Goal: Task Accomplishment & Management: Manage account settings

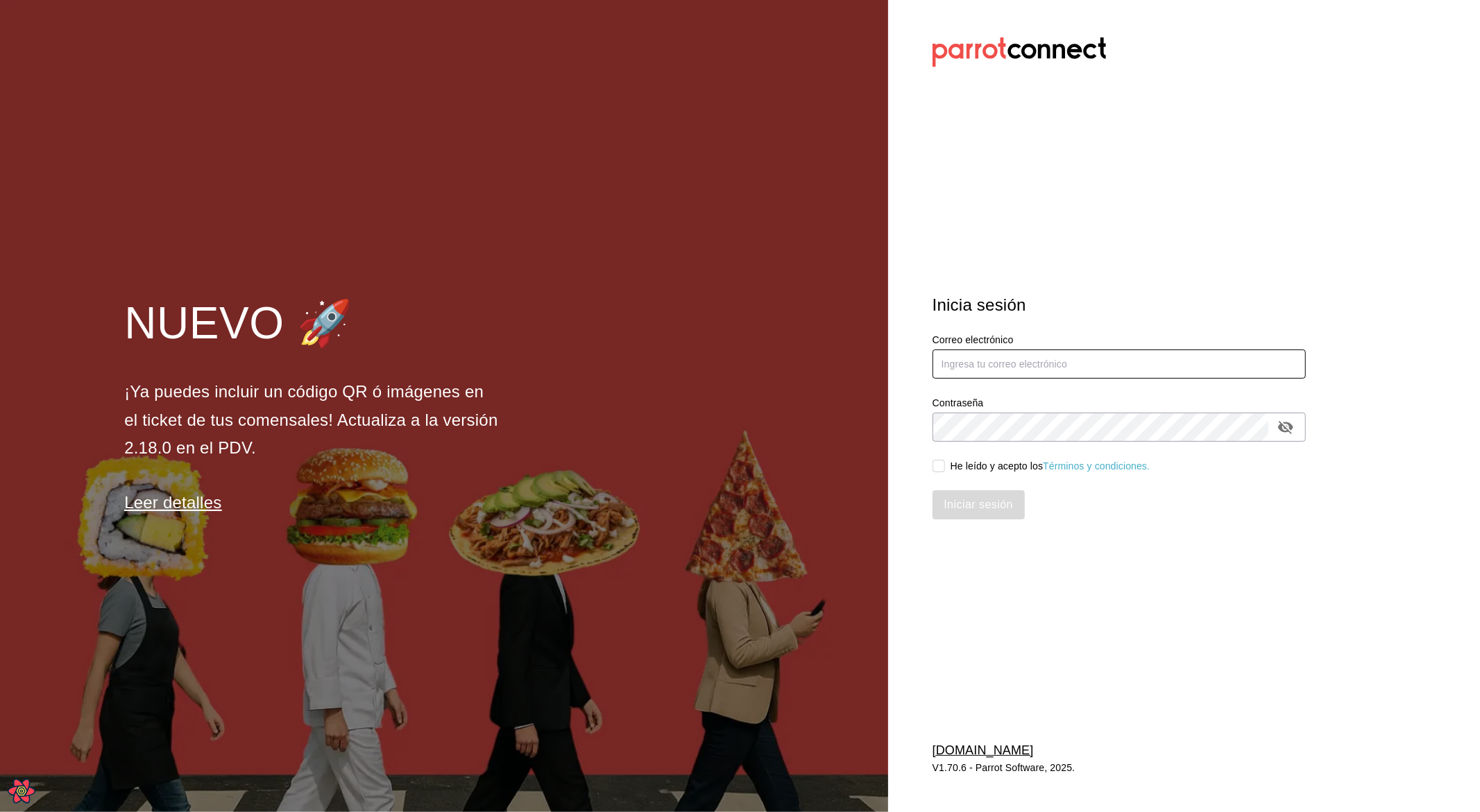
click at [995, 370] on input "text" at bounding box center [1119, 364] width 373 height 29
type input "leo@parrotsoftware.io"
click at [970, 469] on div "He leído y acepto los Términos y condiciones." at bounding box center [1050, 467] width 200 height 15
click at [945, 469] on input "He leído y acepto los Términos y condiciones." at bounding box center [939, 466] width 13 height 13
checkbox input "true"
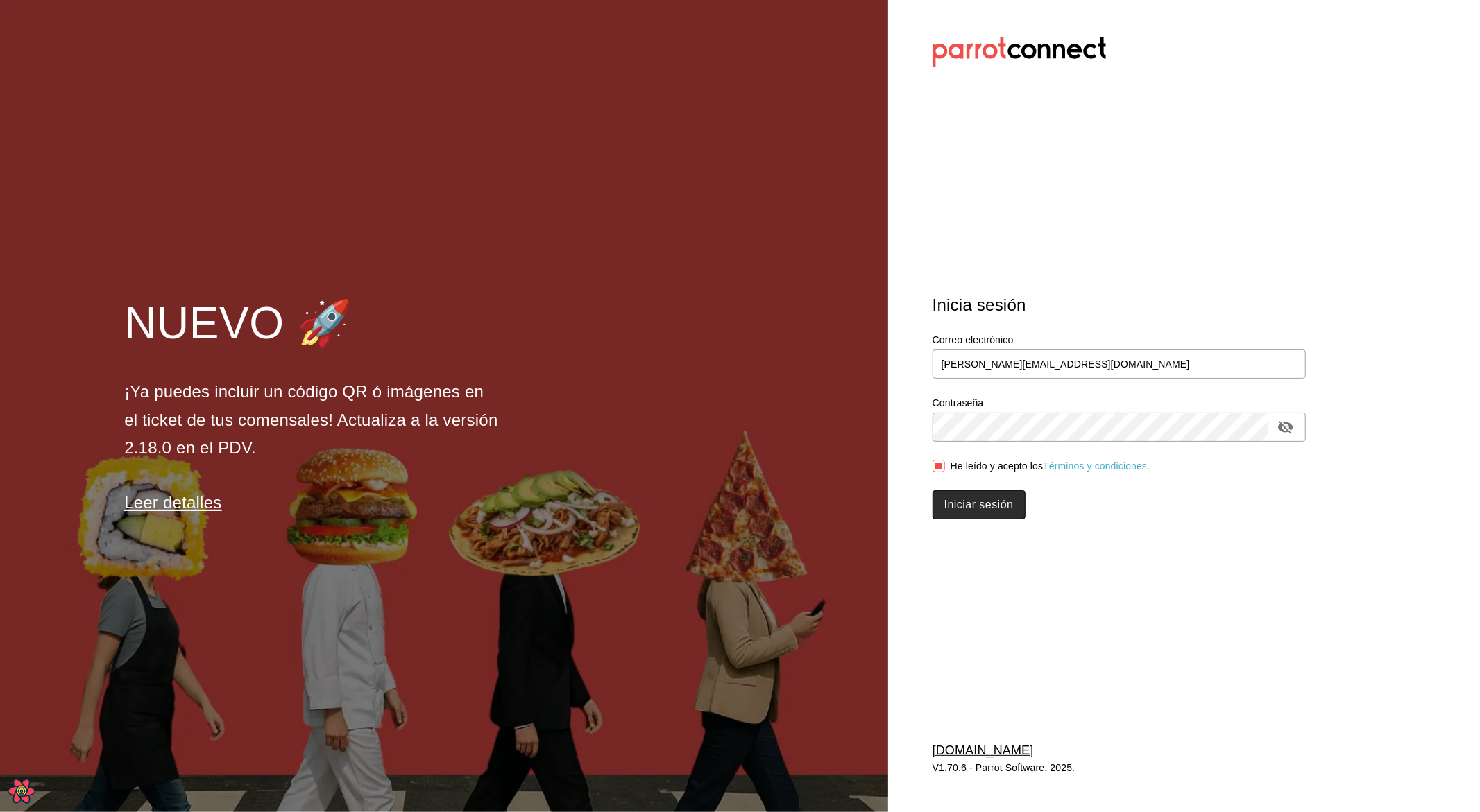
click at [979, 499] on button "Iniciar sesión" at bounding box center [979, 505] width 93 height 29
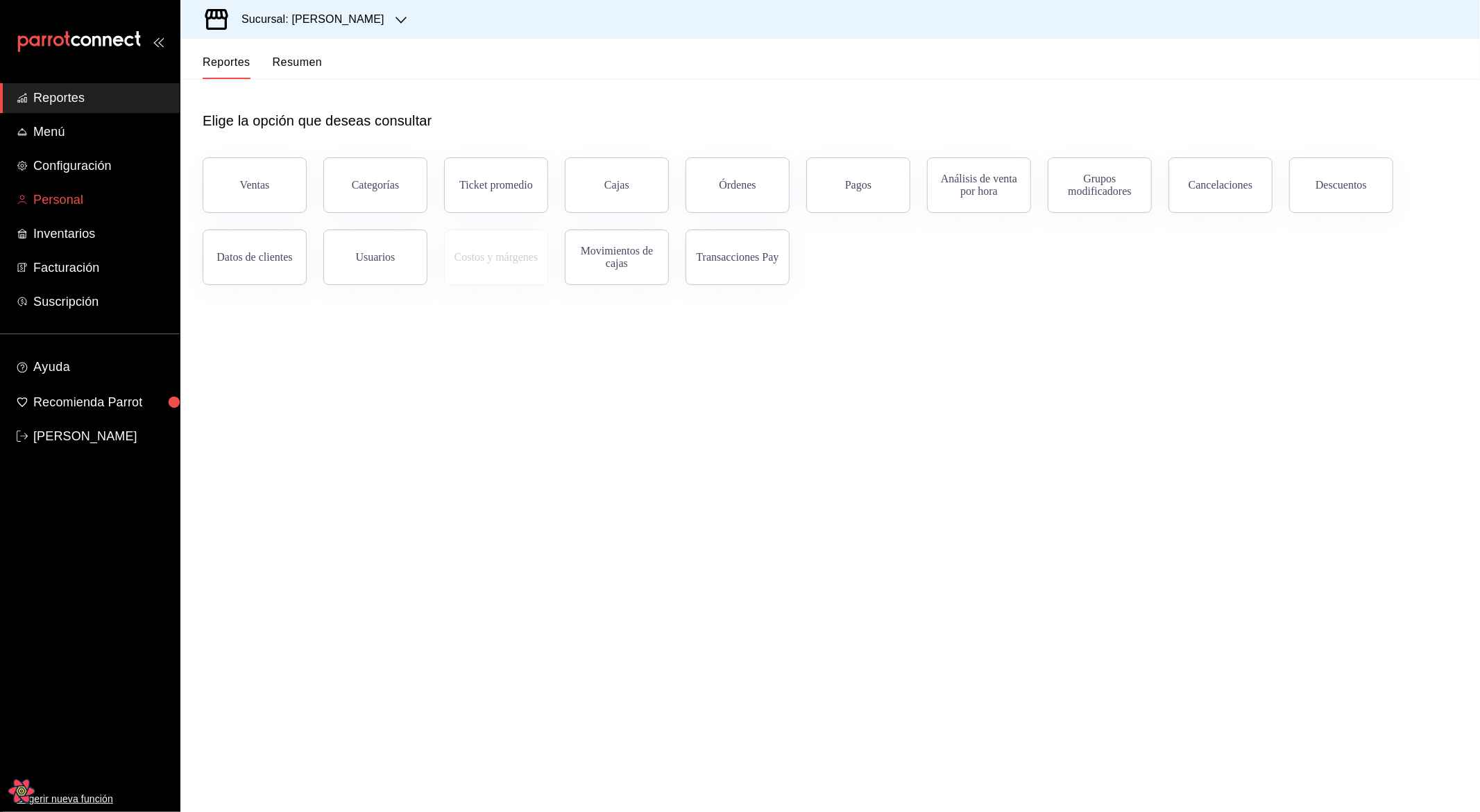
click at [74, 200] on span "Personal" at bounding box center [101, 200] width 135 height 19
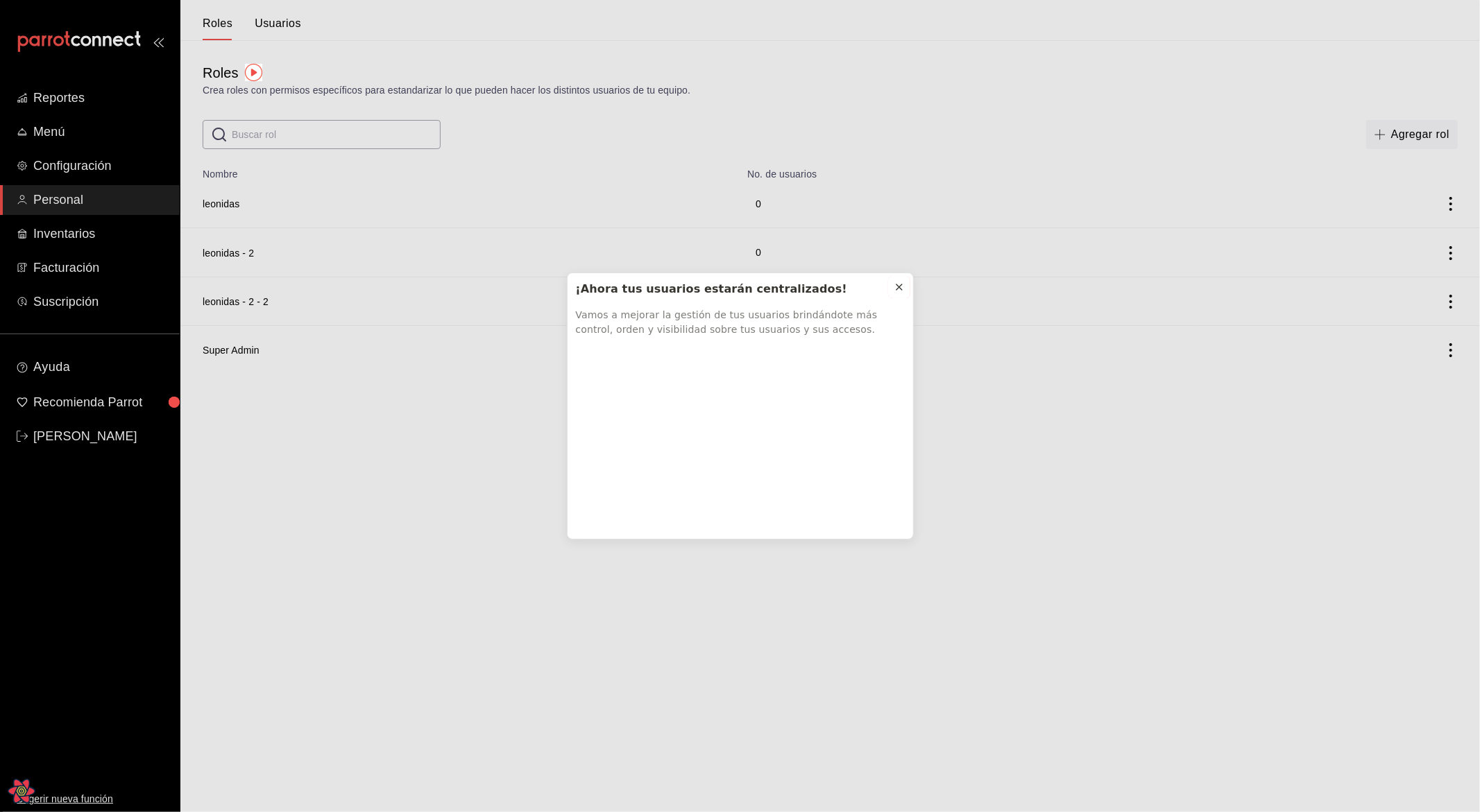
click at [900, 290] on icon at bounding box center [899, 287] width 11 height 11
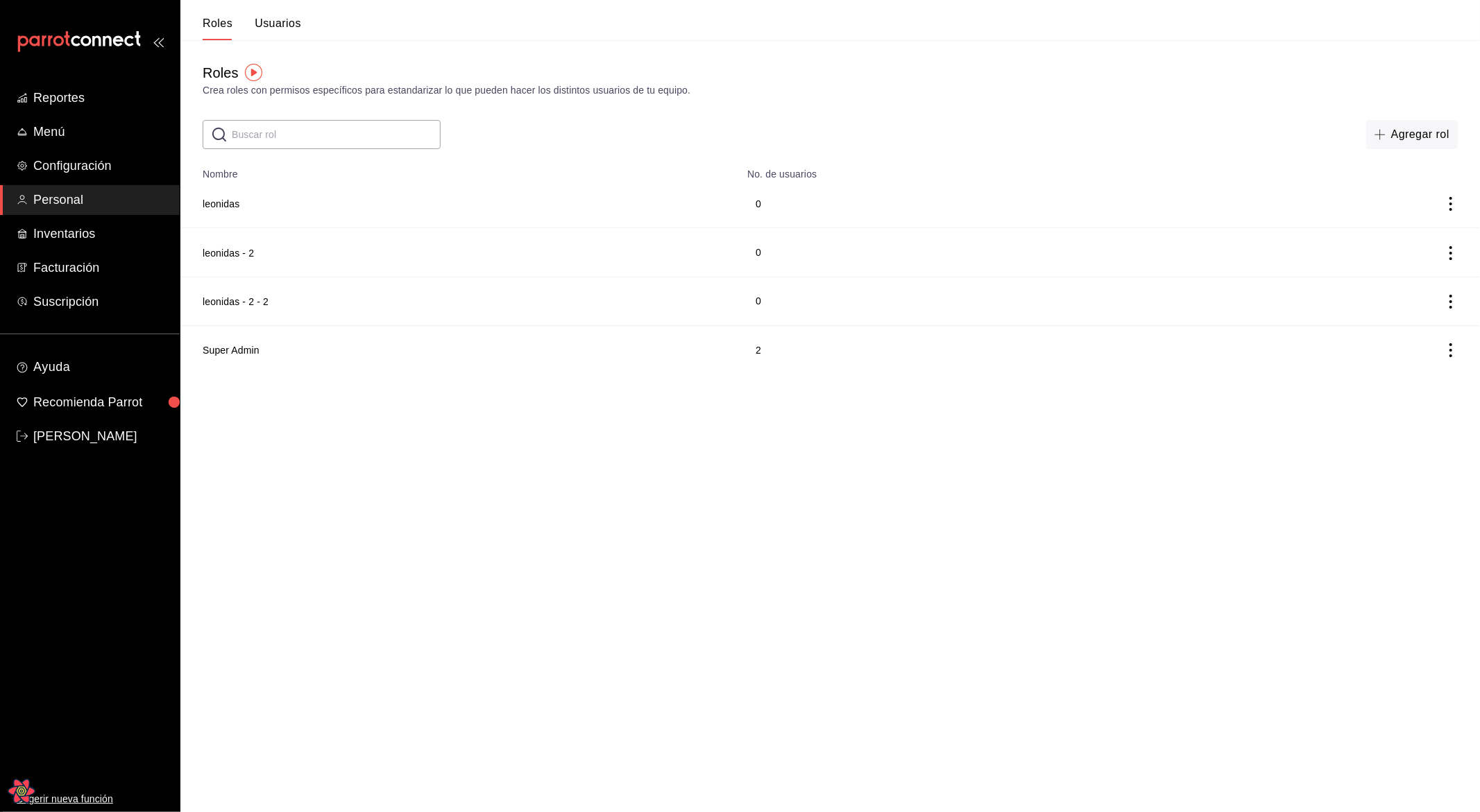
click at [274, 20] on button "Usuarios" at bounding box center [277, 28] width 46 height 24
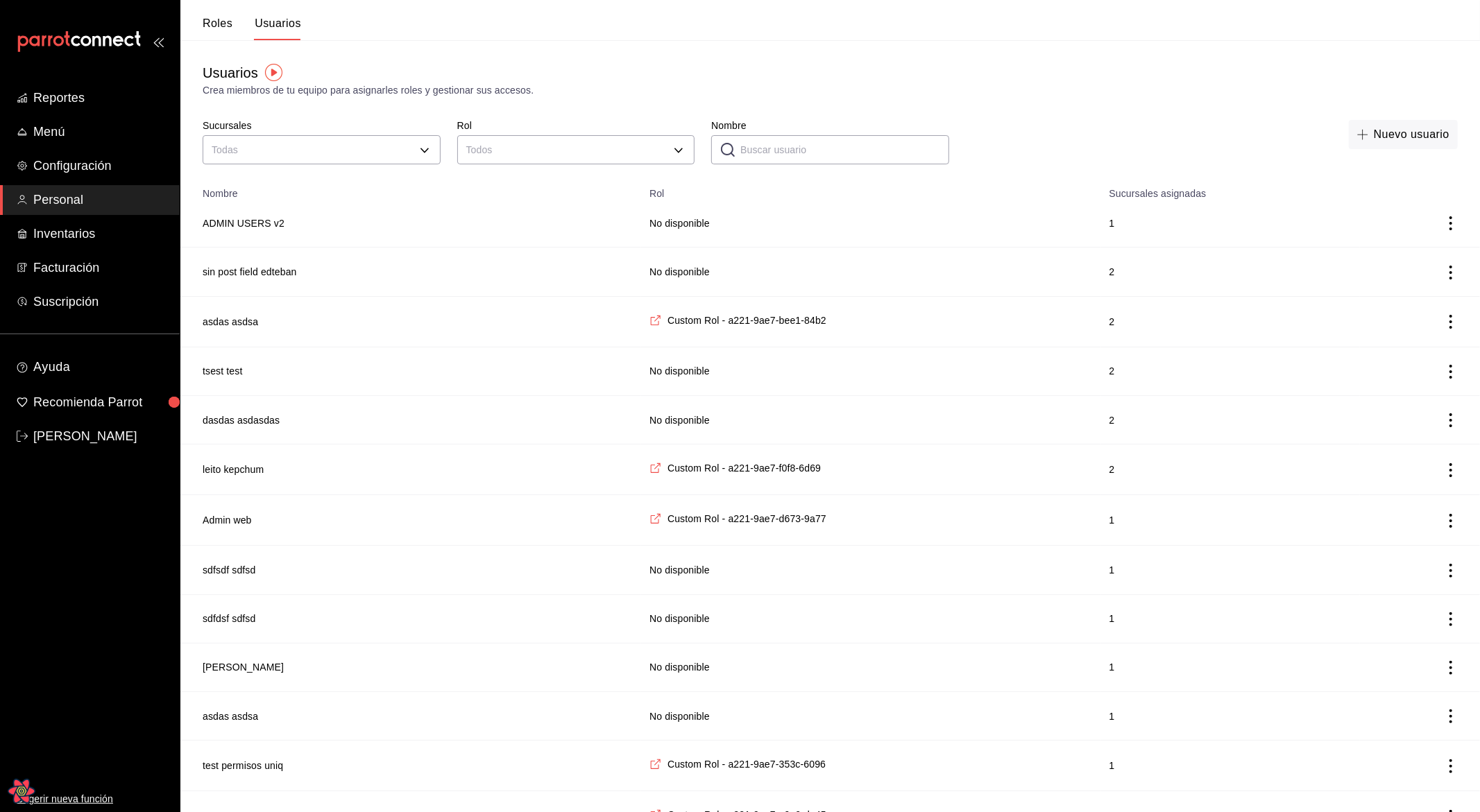
click at [791, 98] on div "Usuarios Crea miembros de tu equipo para asignarles roles y gestionar sus acces…" at bounding box center [830, 567] width 1300 height 1054
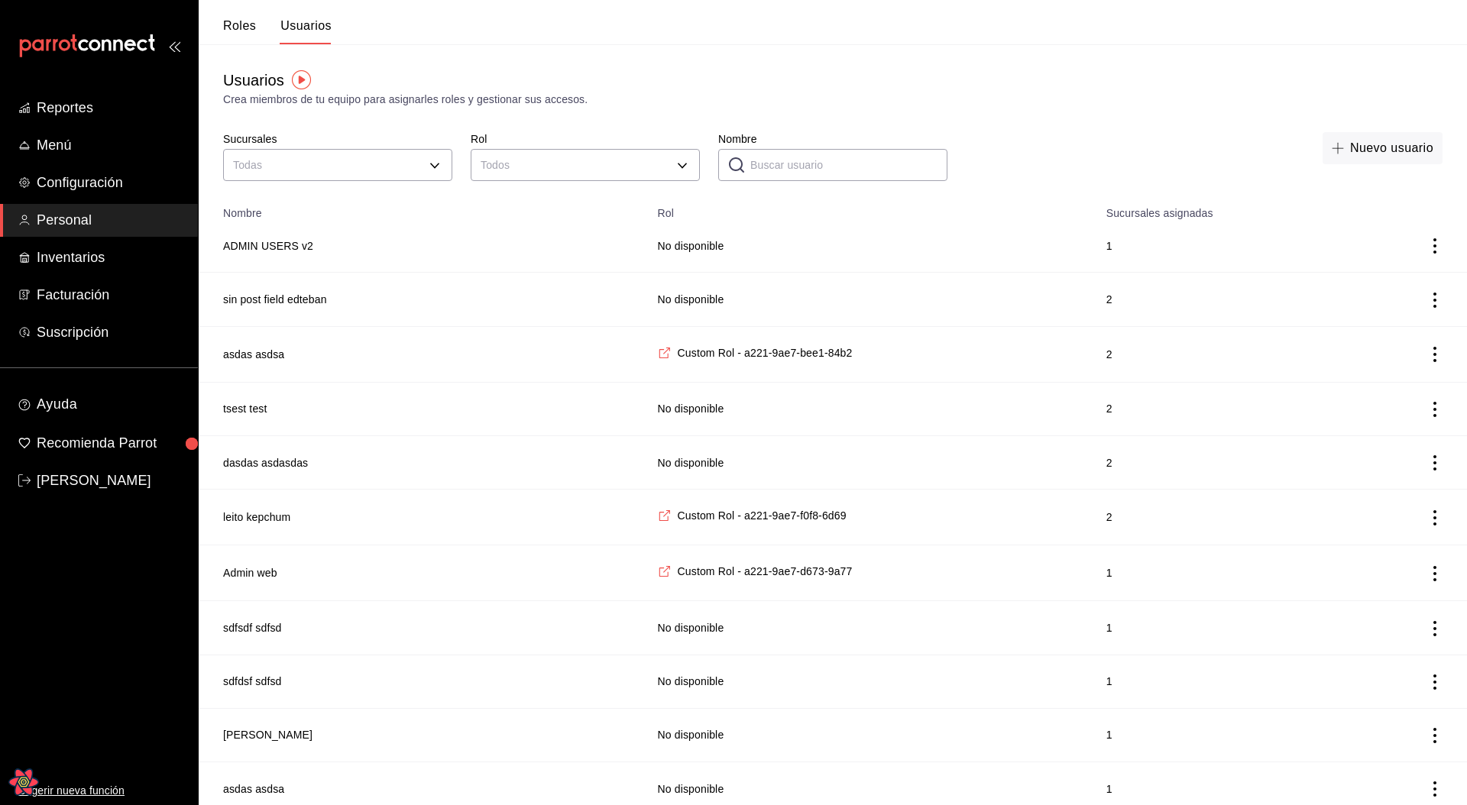
click at [802, 90] on div "Usuarios Crea miembros de tu equipo para asignarles roles y gestionar sus acces…" at bounding box center [833, 88] width 1268 height 39
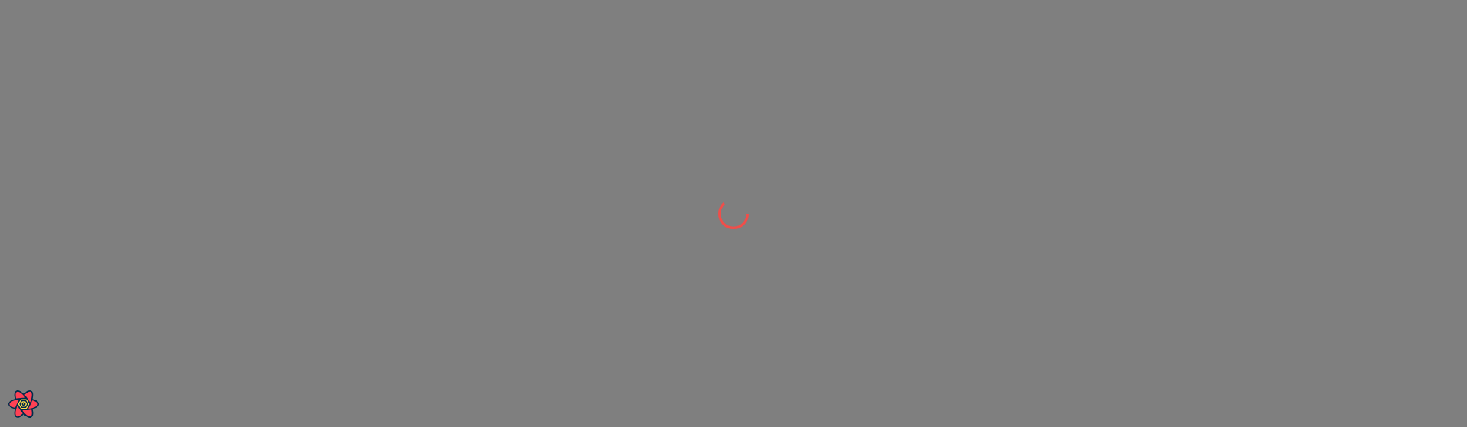
click at [444, 233] on div at bounding box center [733, 213] width 1467 height 427
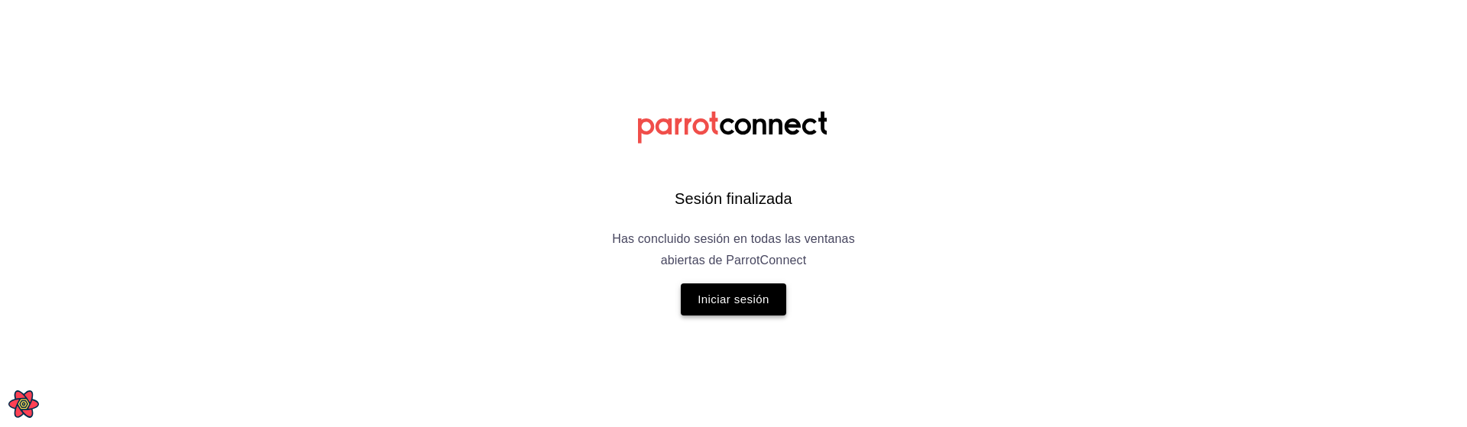
click at [759, 299] on button "Iniciar sesión" at bounding box center [733, 299] width 105 height 32
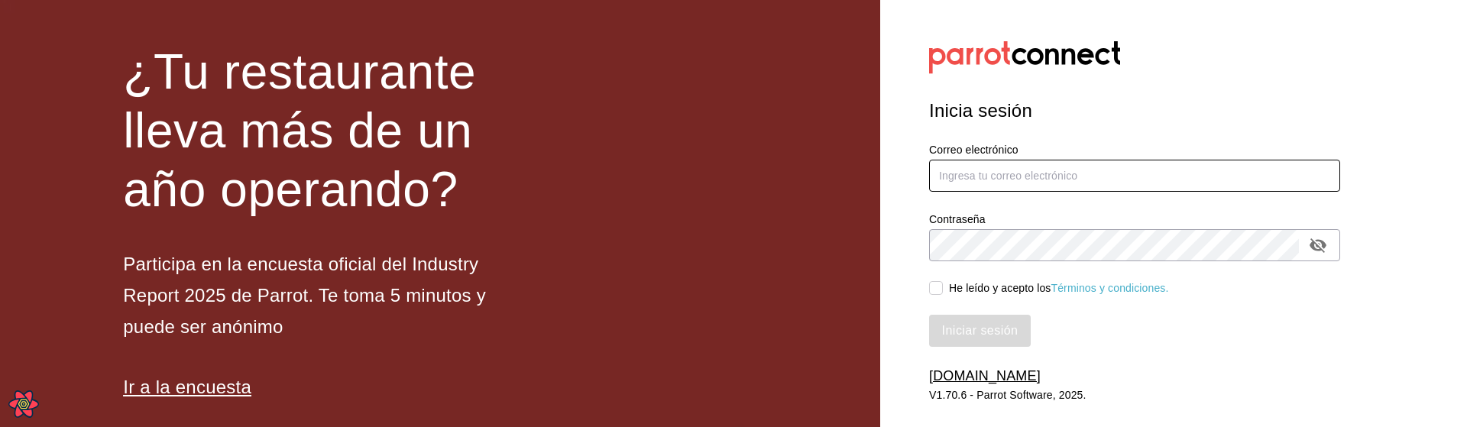
click at [1063, 163] on input "text" at bounding box center [1134, 176] width 411 height 32
click at [1266, 347] on div "Inicia sesión Correo electrónico Contraseña Contraseña He leído y acepto los Té…" at bounding box center [1134, 222] width 411 height 286
click at [1074, 180] on input "text" at bounding box center [1134, 176] width 411 height 32
paste input "cafeprofesor@cancun.com"
type input "cafeprofesor@cancun.com"
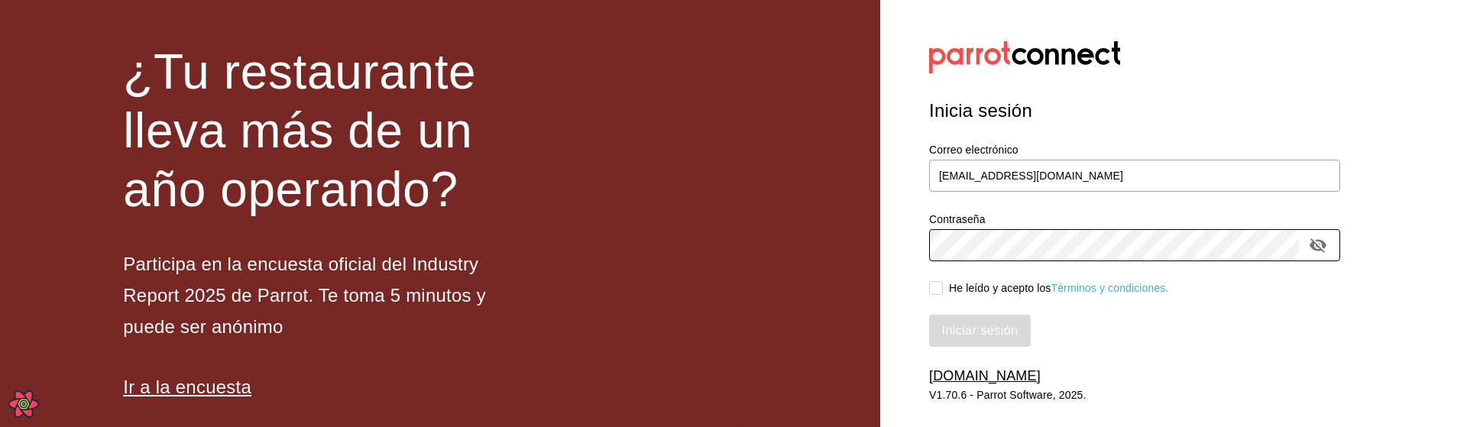
click at [956, 283] on div "He leído y acepto los Términos y condiciones." at bounding box center [1059, 288] width 220 height 16
click at [943, 283] on input "He leído y acepto los Términos y condiciones." at bounding box center [936, 288] width 14 height 14
checkbox input "true"
click at [999, 332] on button "Iniciar sesión" at bounding box center [980, 331] width 102 height 32
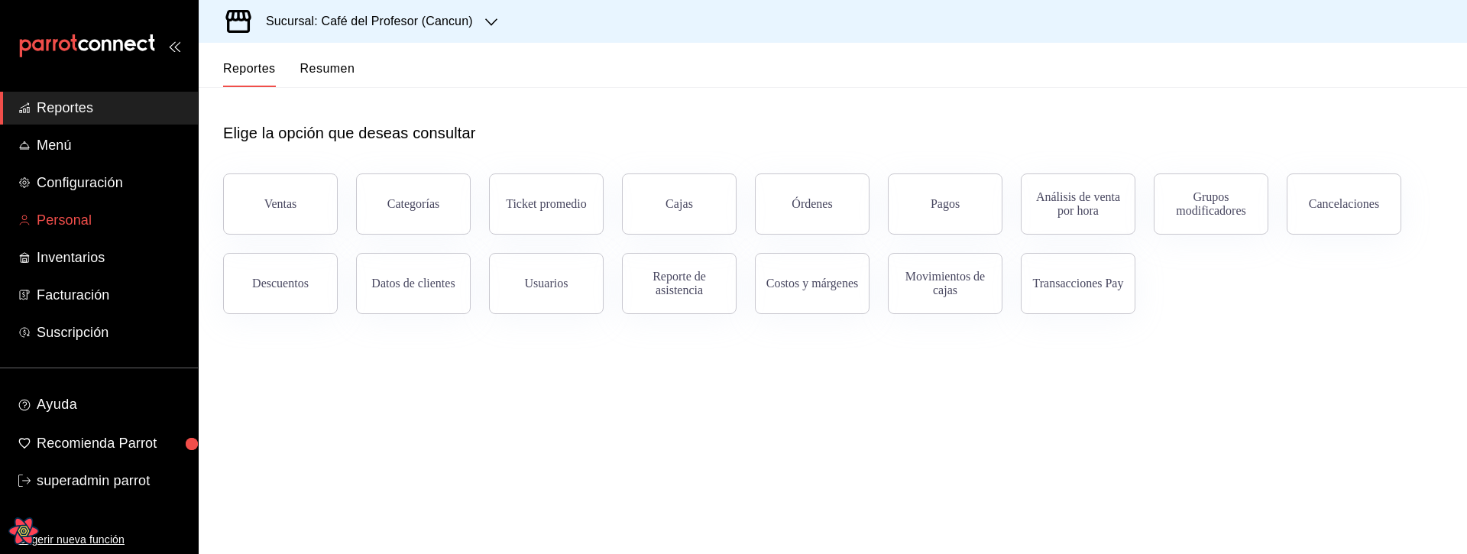
click at [67, 227] on span "Personal" at bounding box center [111, 220] width 149 height 21
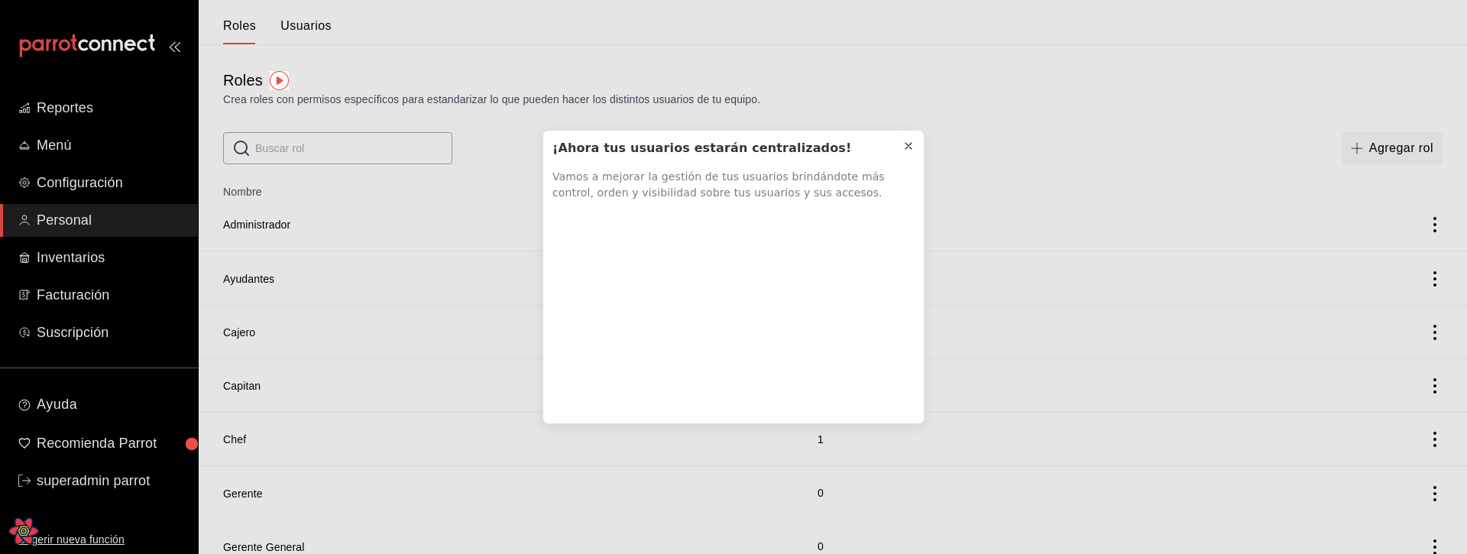
click at [911, 144] on icon at bounding box center [908, 146] width 12 height 12
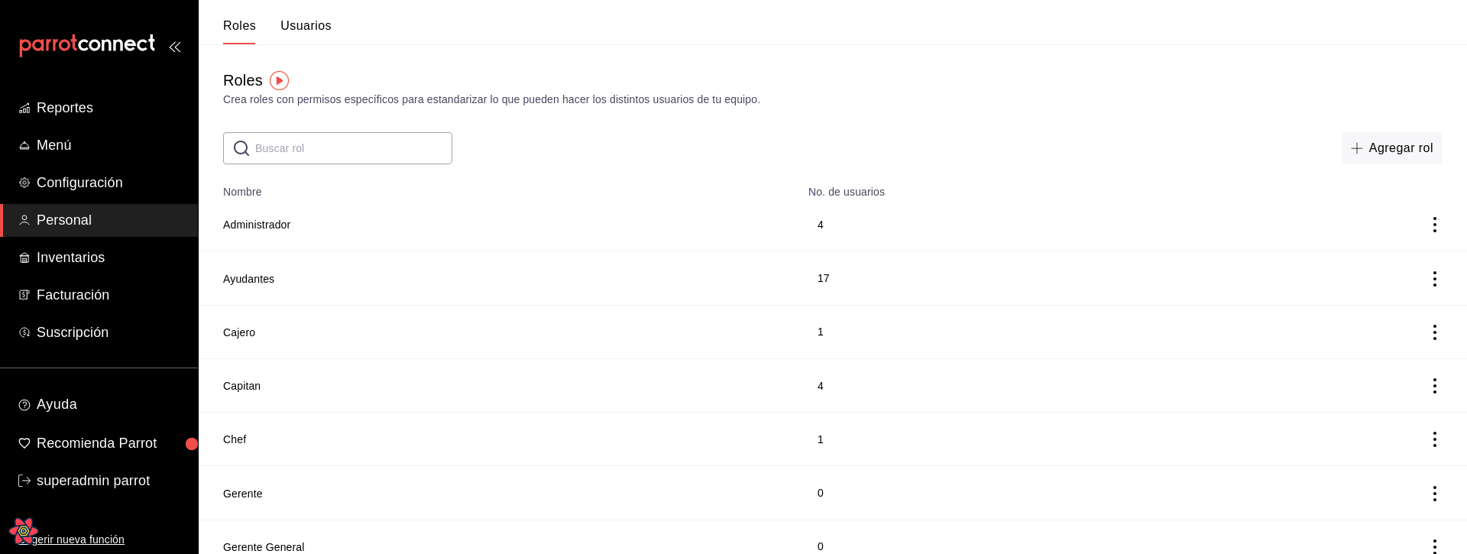
click at [312, 30] on button "Usuarios" at bounding box center [305, 31] width 51 height 26
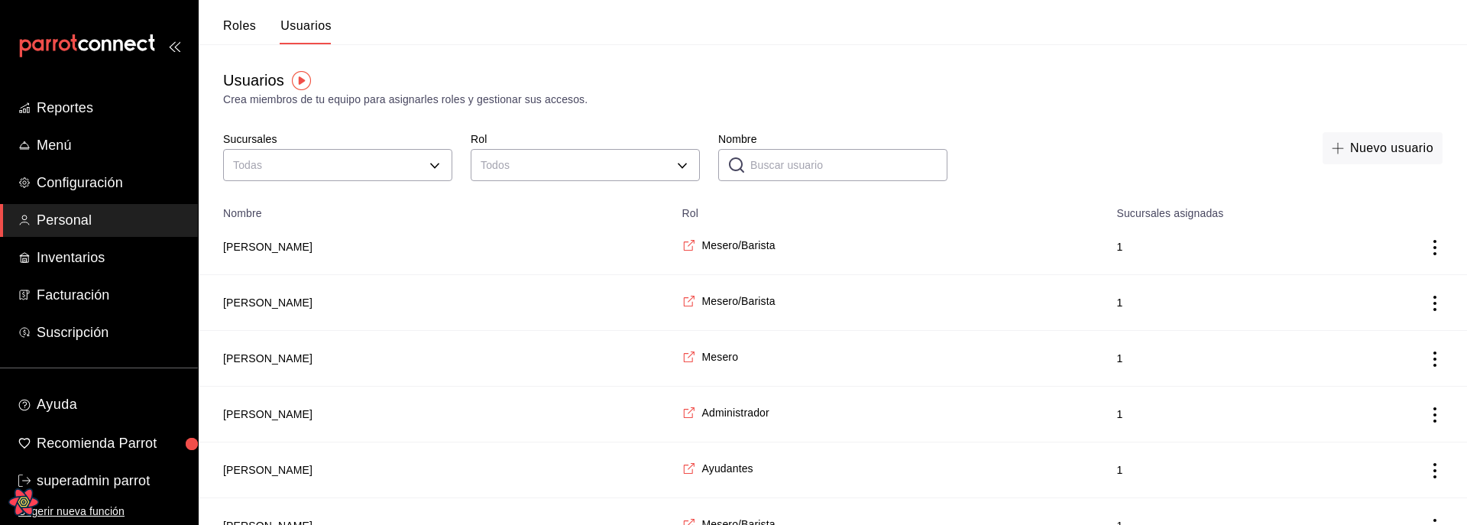
click at [793, 164] on input "Nombre" at bounding box center [848, 165] width 197 height 31
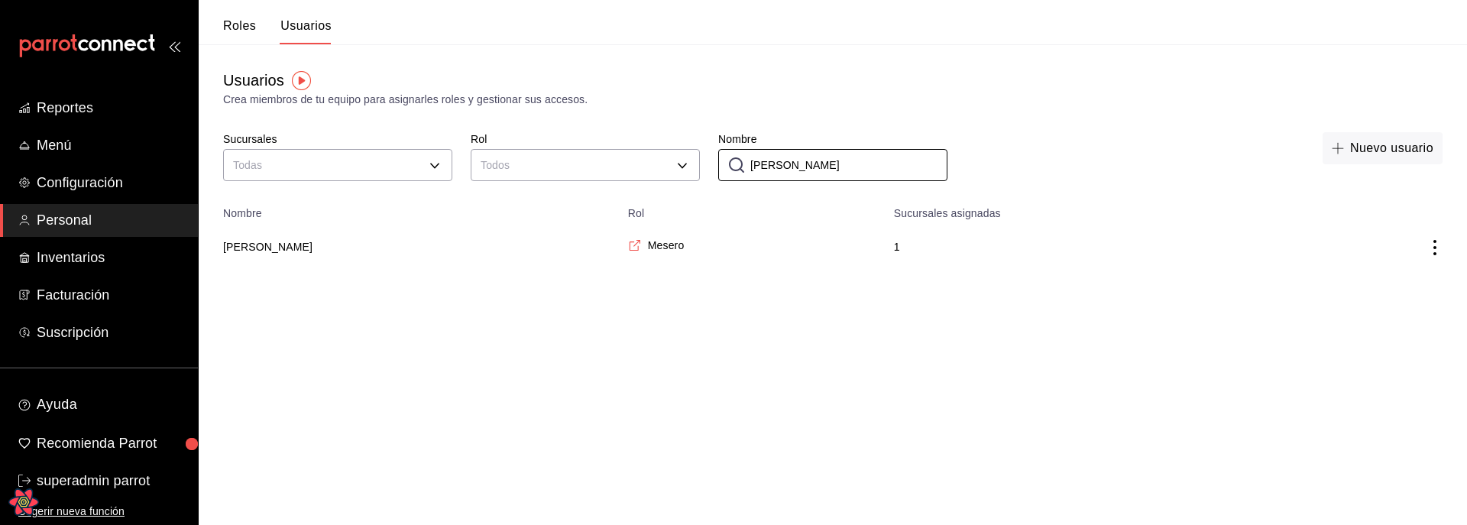
type input "[PERSON_NAME]"
click at [134, 482] on span "superadmin parrot" at bounding box center [111, 481] width 149 height 21
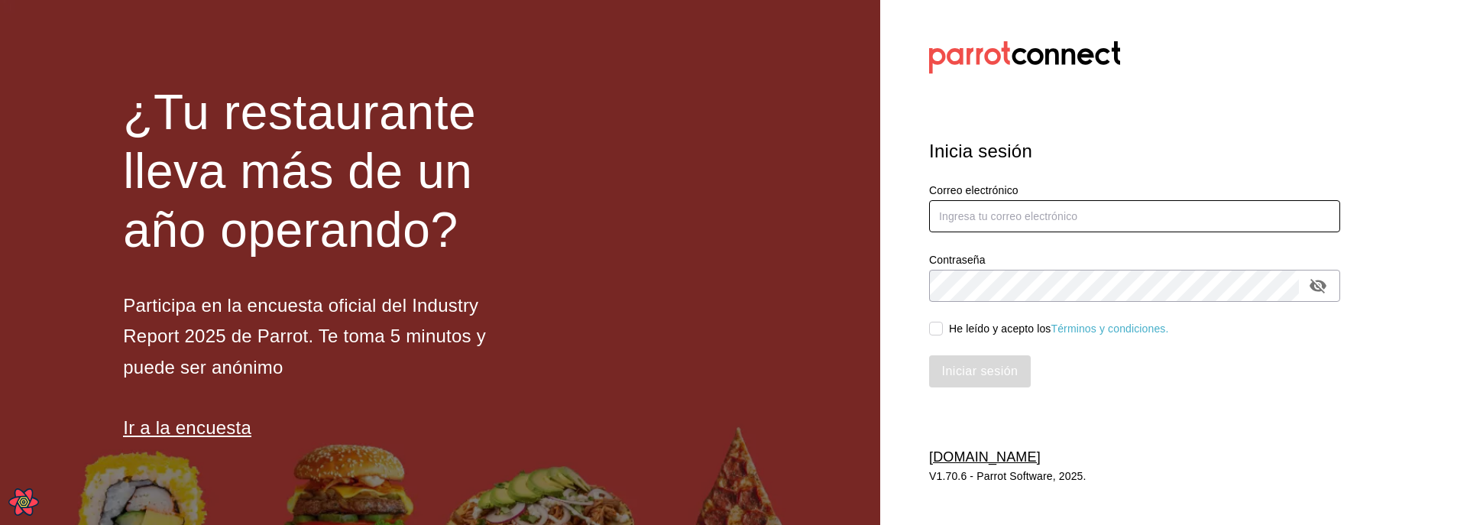
click at [1001, 218] on input "text" at bounding box center [1134, 216] width 411 height 32
paste input "[EMAIL_ADDRESS][DOMAIN_NAME]"
type input "[EMAIL_ADDRESS][DOMAIN_NAME]"
click at [955, 328] on div "He leído y acepto los Términos y condiciones." at bounding box center [1059, 329] width 220 height 16
click at [943, 328] on input "He leído y acepto los Términos y condiciones." at bounding box center [936, 329] width 14 height 14
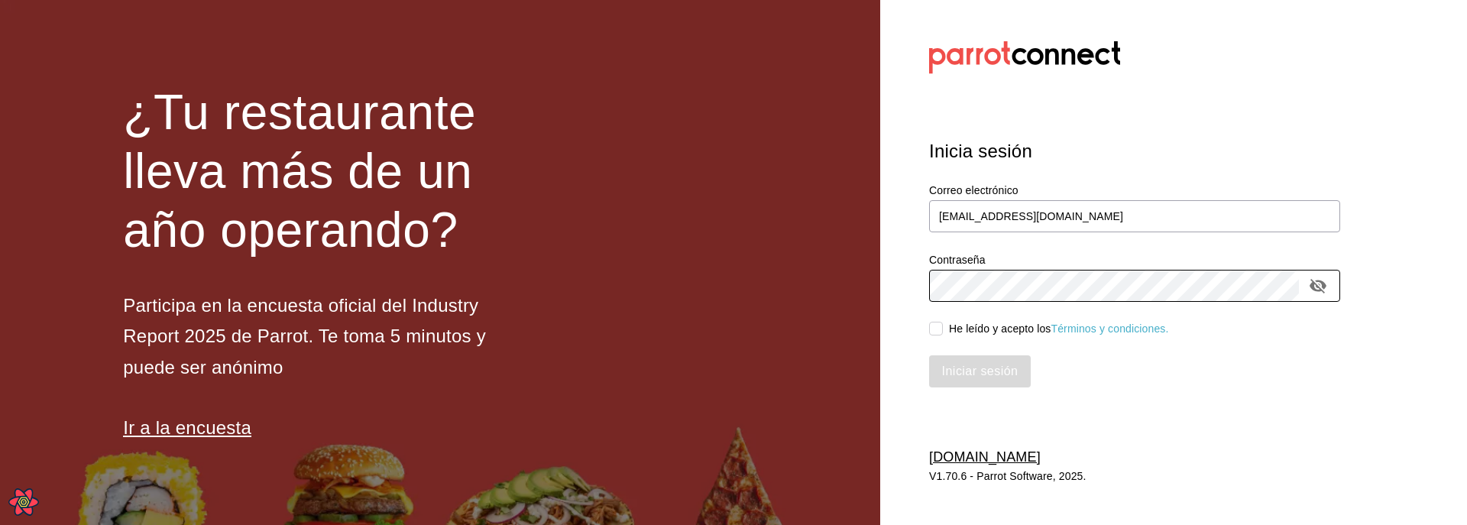
checkbox input "true"
click at [982, 370] on button "Iniciar sesión" at bounding box center [980, 371] width 102 height 32
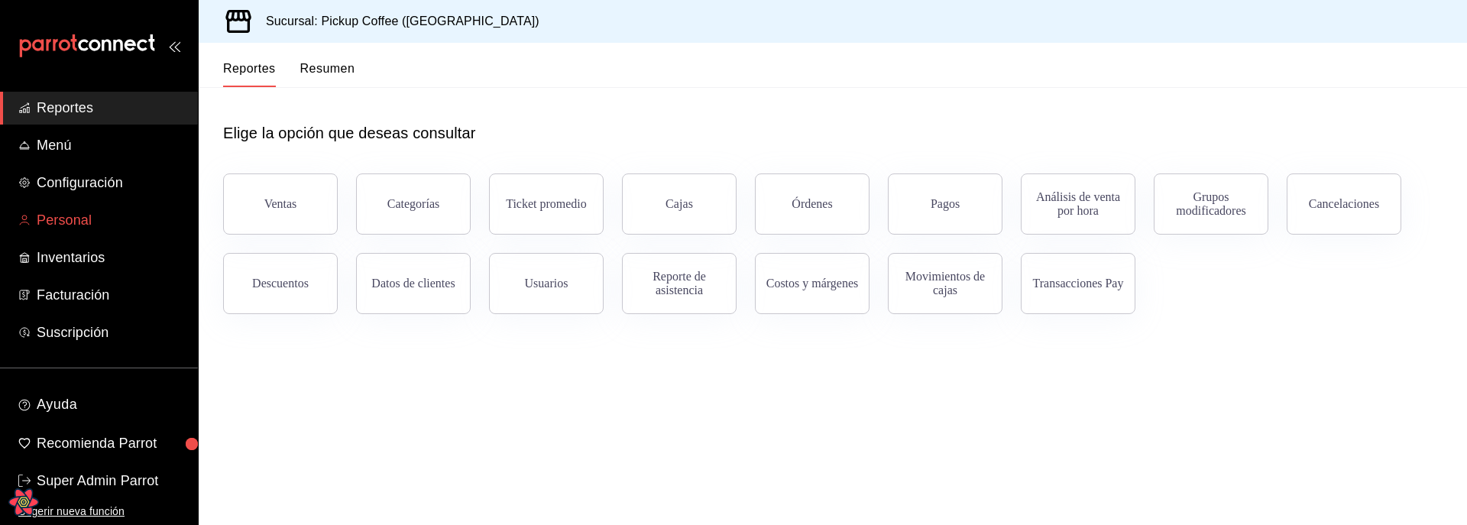
click at [102, 222] on span "Personal" at bounding box center [111, 220] width 149 height 21
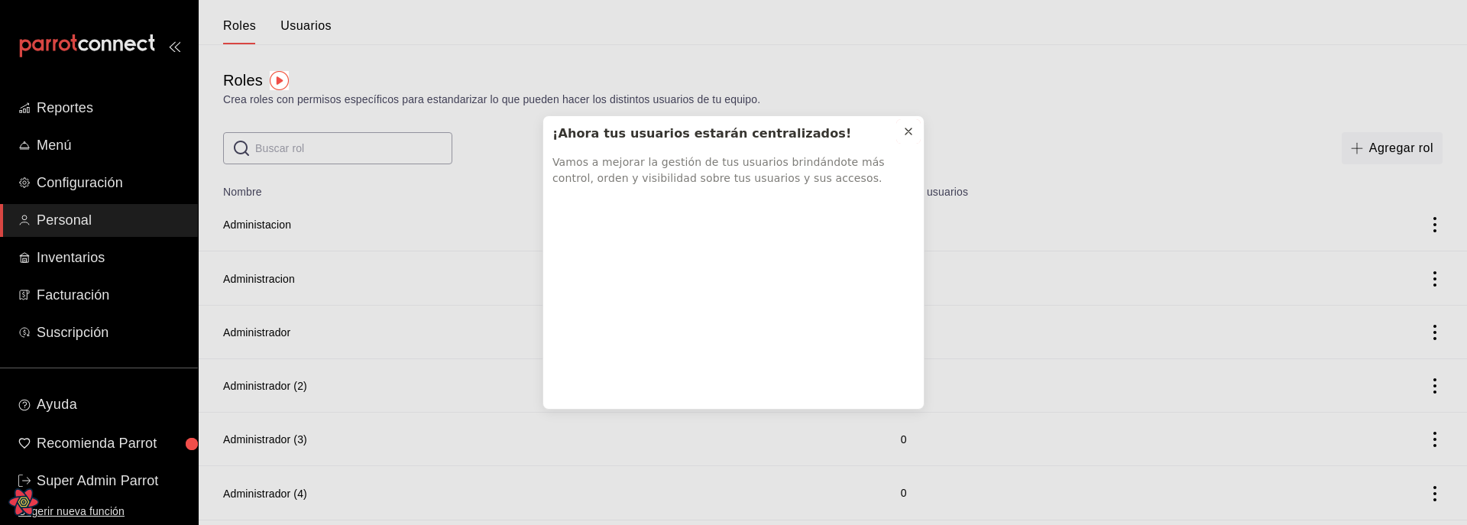
click at [910, 133] on icon at bounding box center [908, 131] width 12 height 12
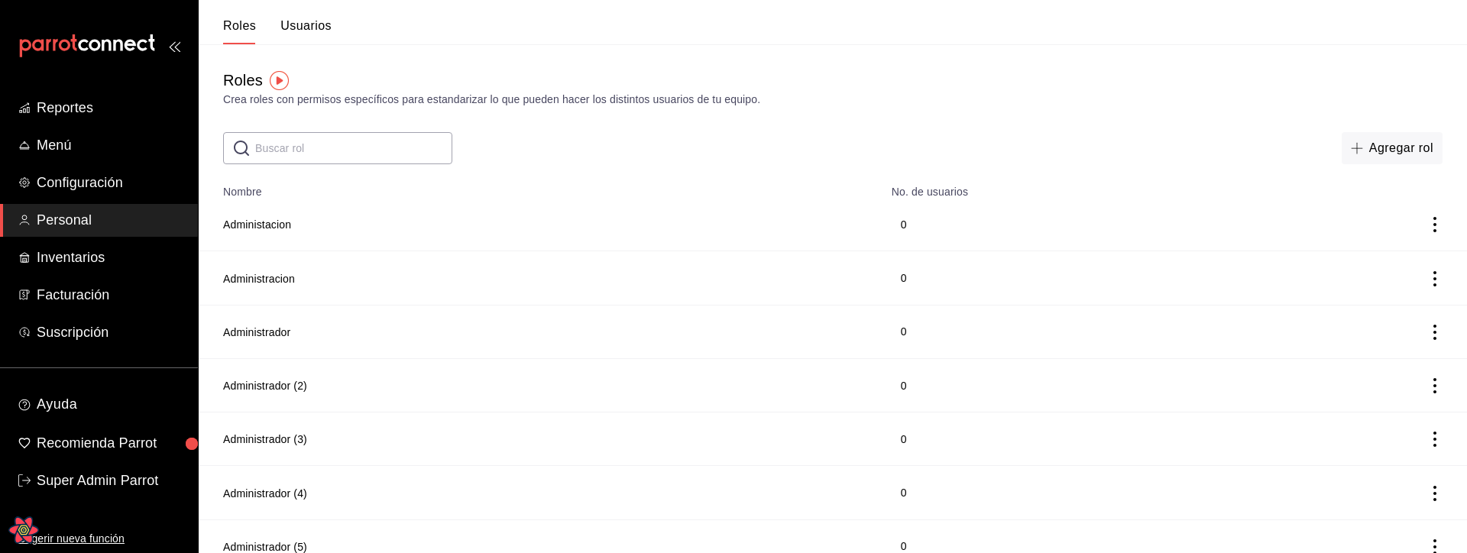
click at [319, 18] on button "Usuarios" at bounding box center [305, 31] width 51 height 26
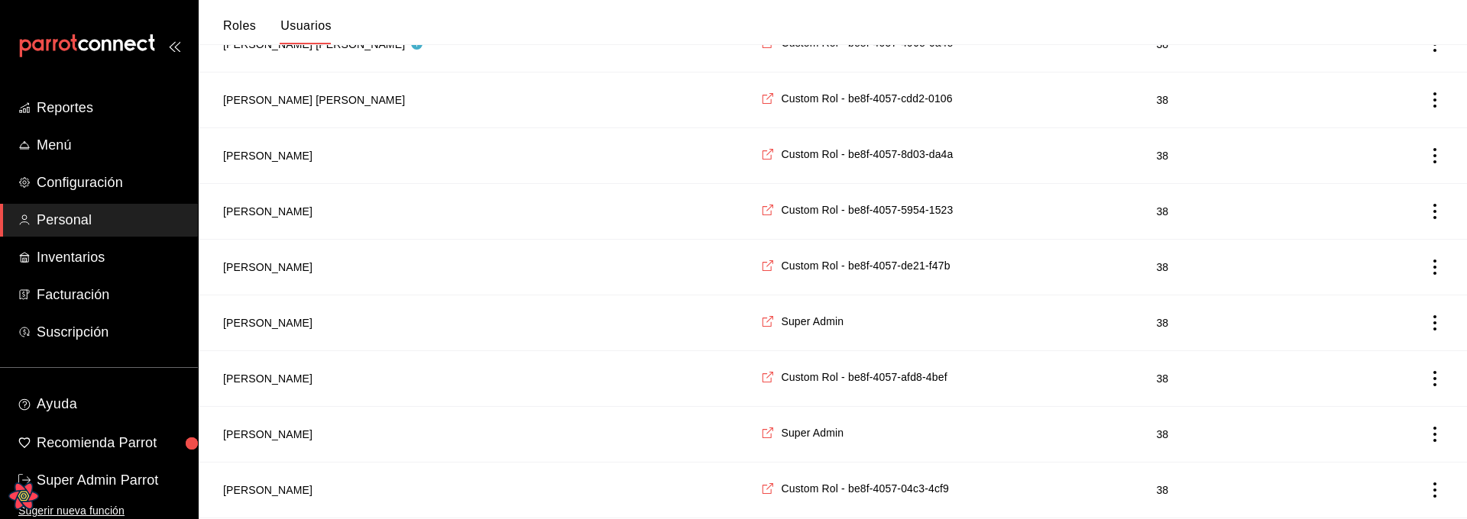
scroll to position [2488, 0]
